Goal: Task Accomplishment & Management: Manage account settings

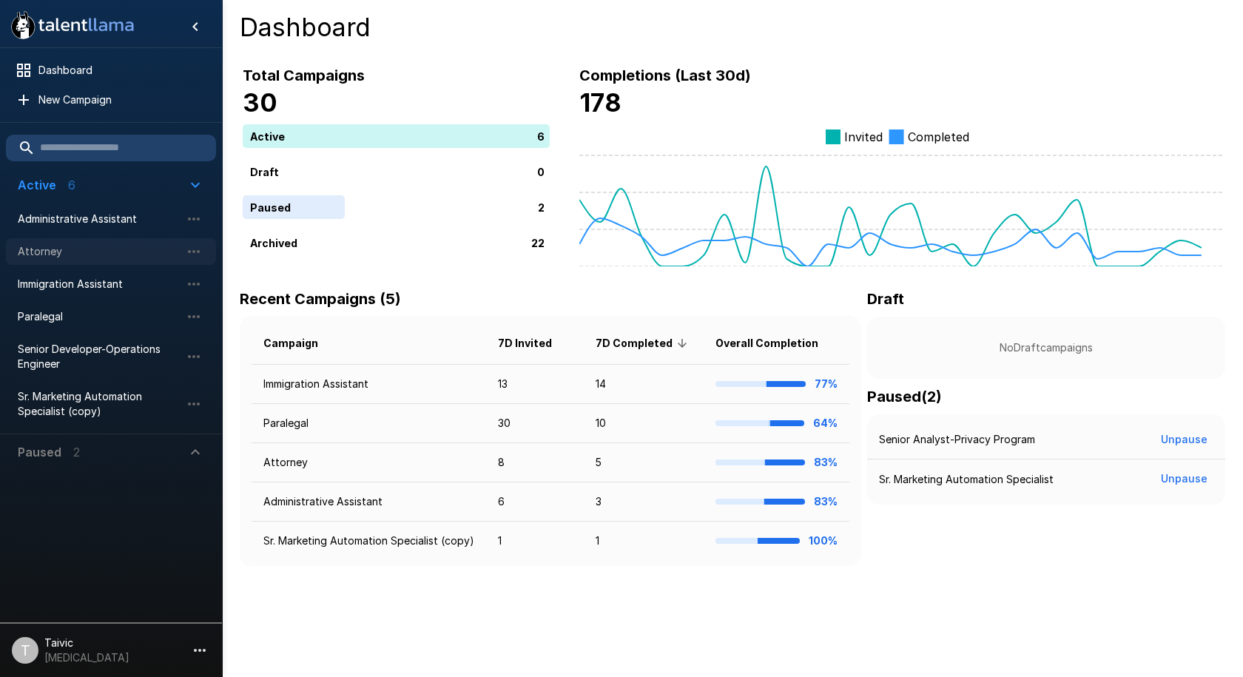
click at [102, 257] on span "Attorney" at bounding box center [99, 251] width 163 height 15
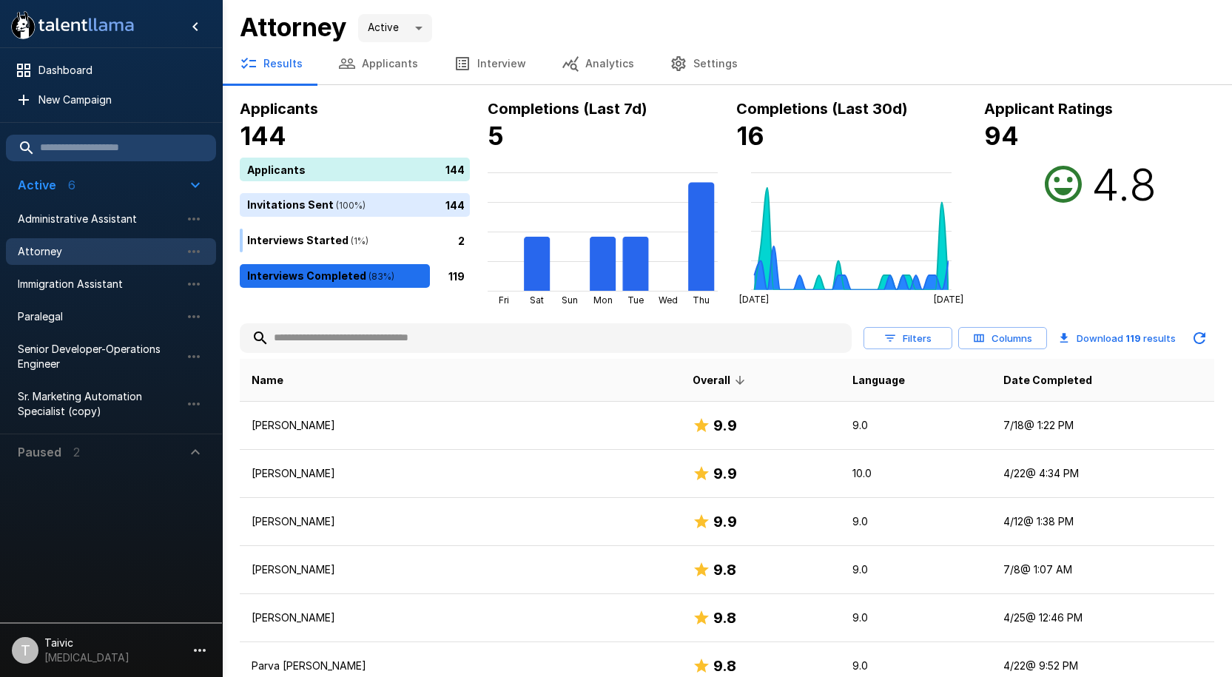
click at [390, 334] on input "text" at bounding box center [546, 338] width 612 height 27
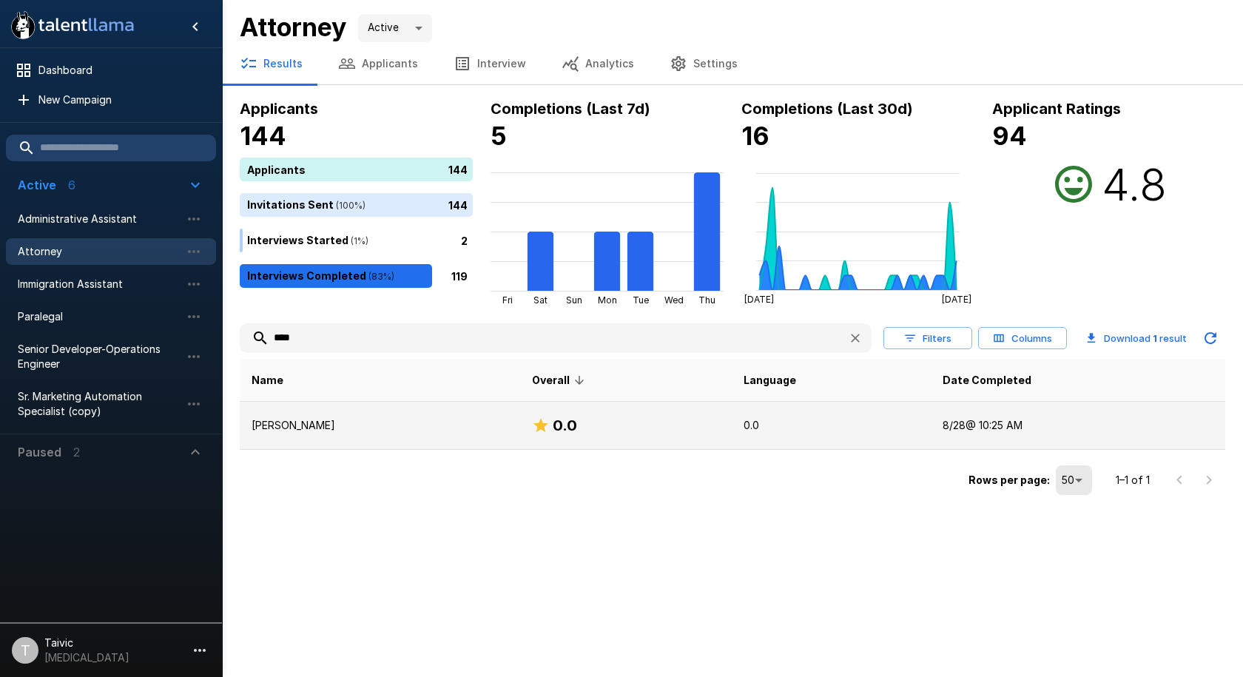
type input "****"
click at [425, 414] on td "[PERSON_NAME]" at bounding box center [380, 426] width 280 height 48
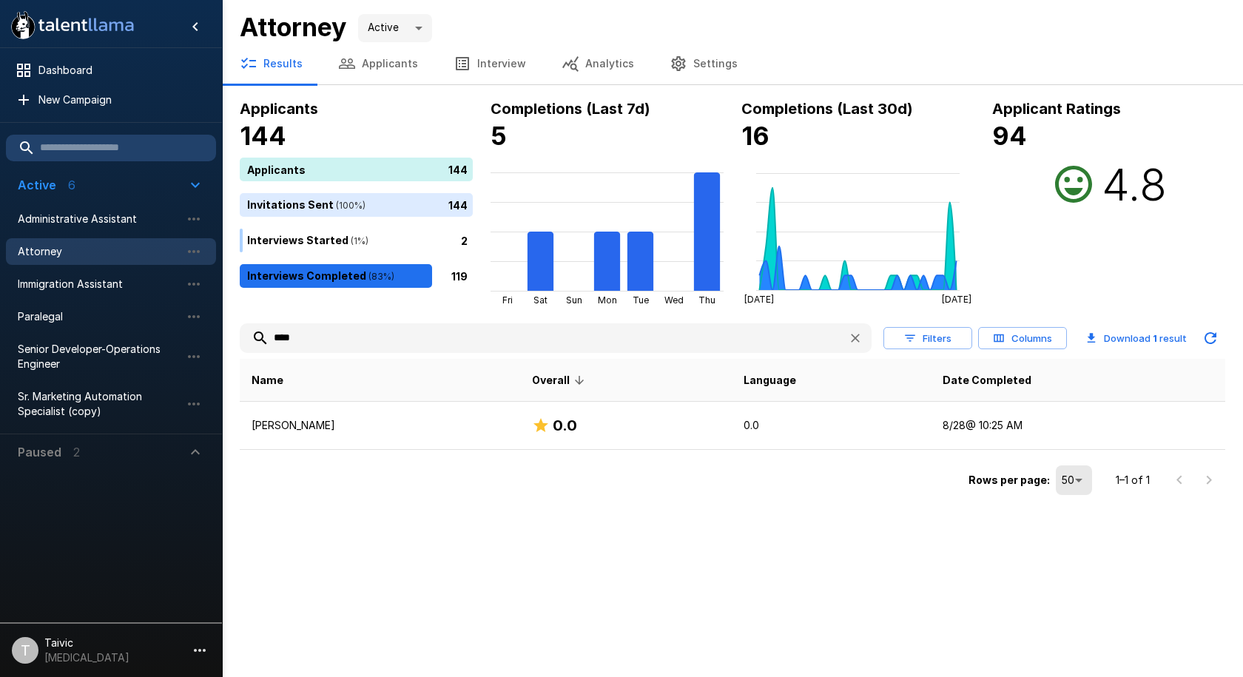
drag, startPoint x: 1028, startPoint y: 423, endPoint x: 679, endPoint y: 443, distance: 349.8
click at [752, 443] on td "0.0" at bounding box center [832, 426] width 200 height 48
click at [392, 58] on button "Applicants" at bounding box center [377, 63] width 115 height 41
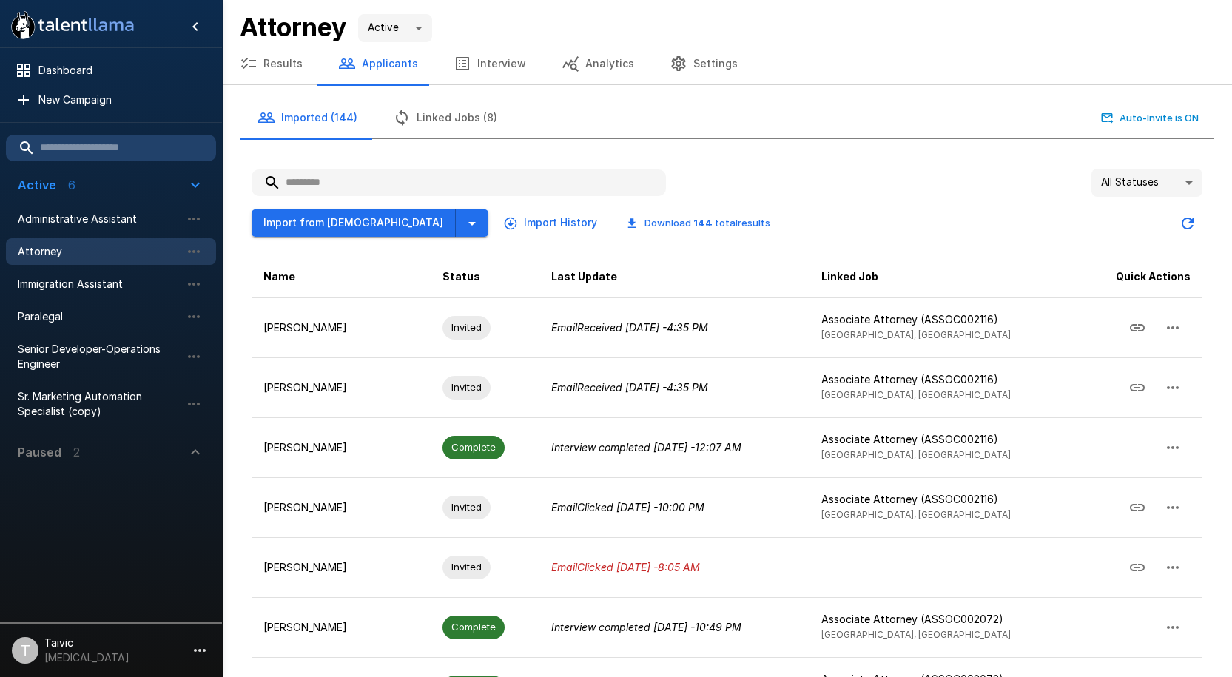
click at [472, 172] on input "text" at bounding box center [459, 182] width 414 height 27
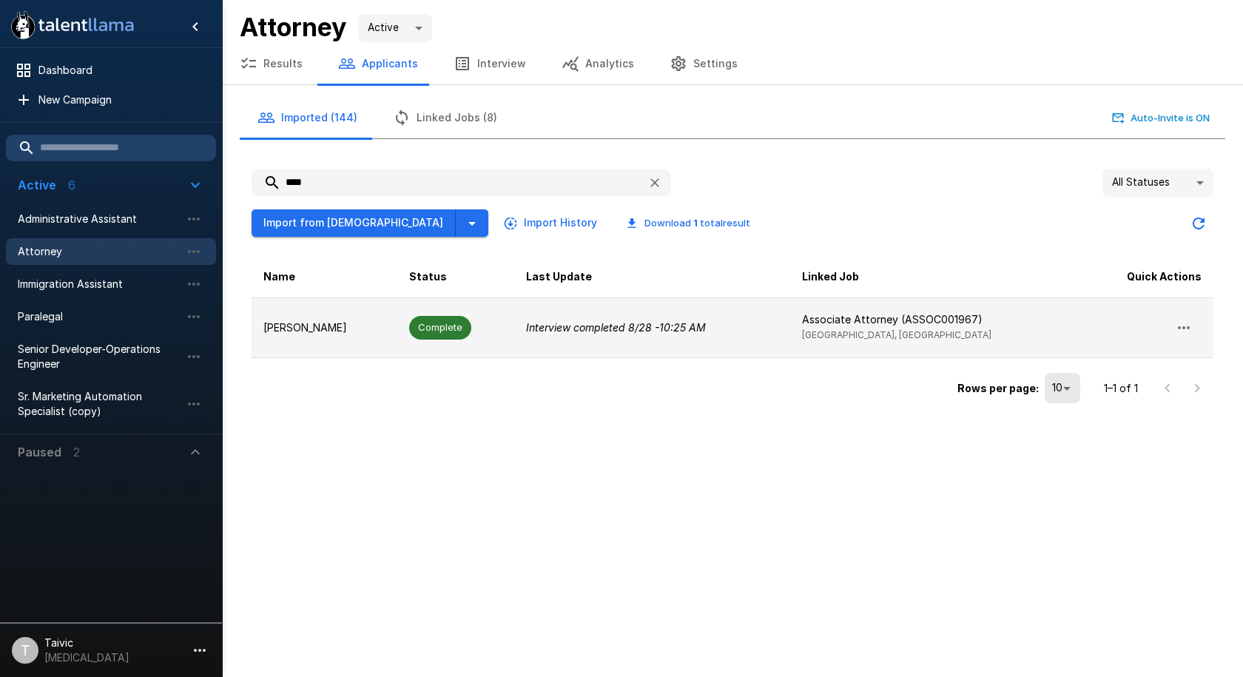
type input "****"
click at [1189, 324] on icon "button" at bounding box center [1184, 328] width 18 height 18
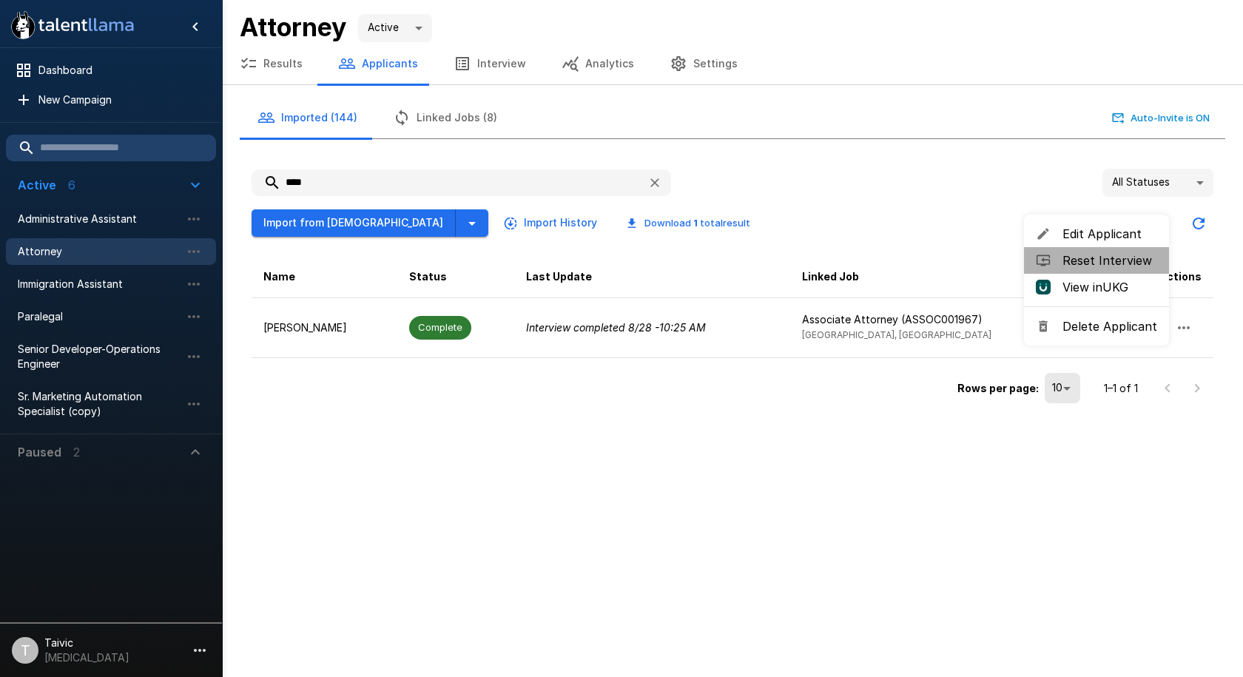
click at [1127, 263] on span "Reset Interview" at bounding box center [1109, 261] width 95 height 18
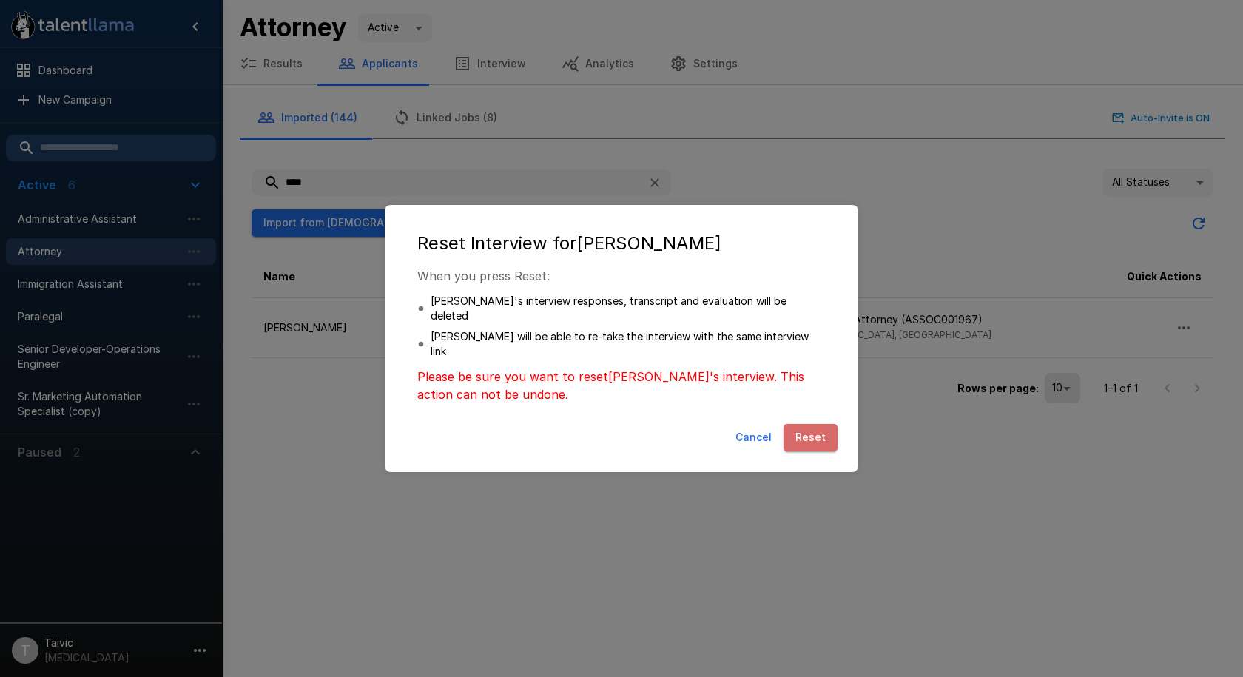
click at [809, 424] on button "Reset" at bounding box center [810, 437] width 54 height 27
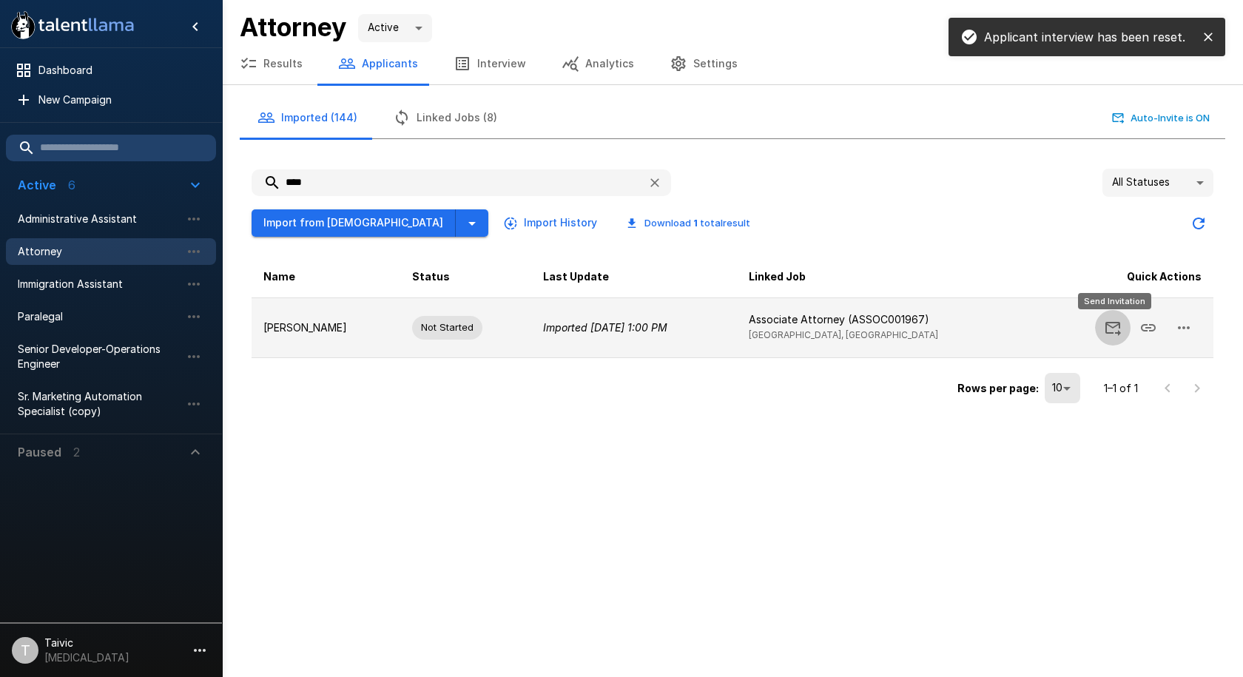
click at [1122, 326] on button "Send Invitation" at bounding box center [1113, 328] width 36 height 36
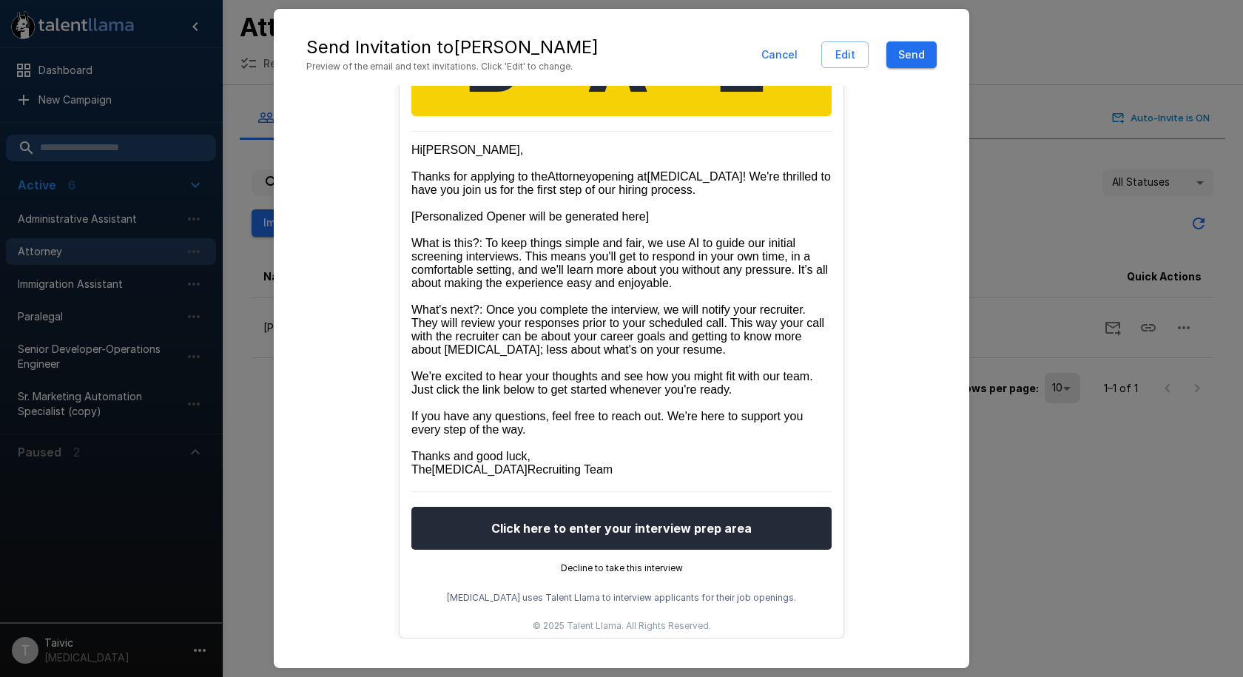
scroll to position [323, 0]
click at [906, 50] on button "Send" at bounding box center [911, 54] width 50 height 27
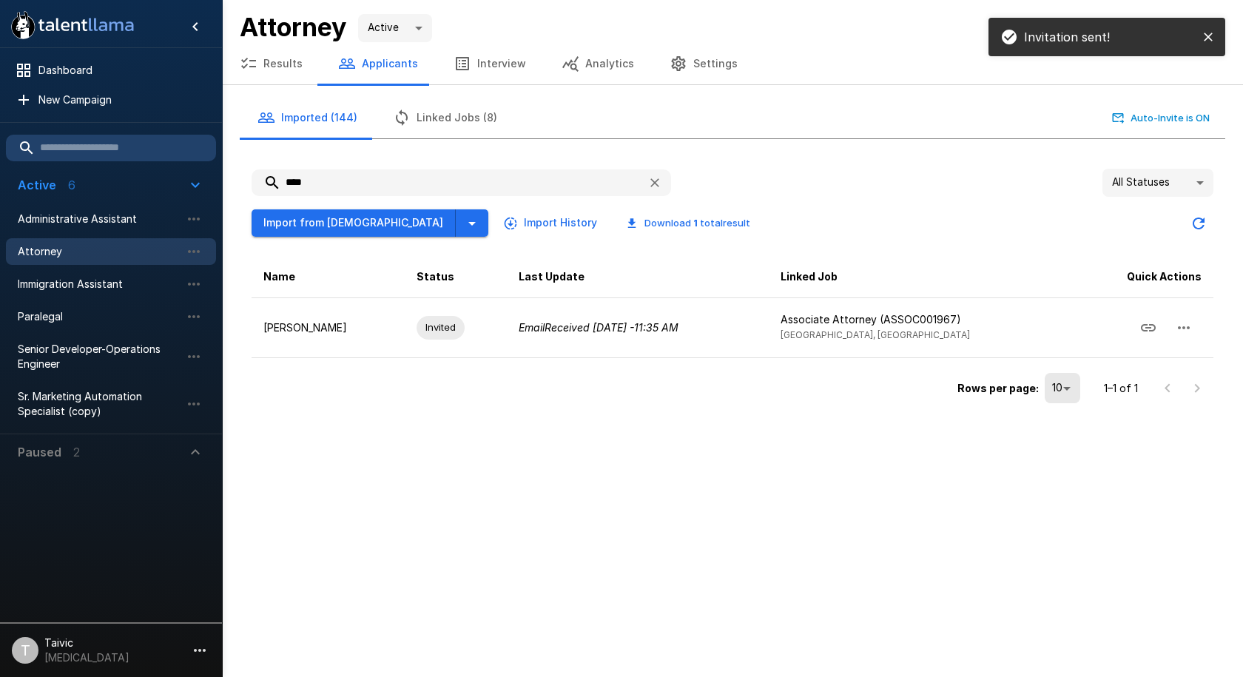
scroll to position [263, 0]
